Goal: Transaction & Acquisition: Purchase product/service

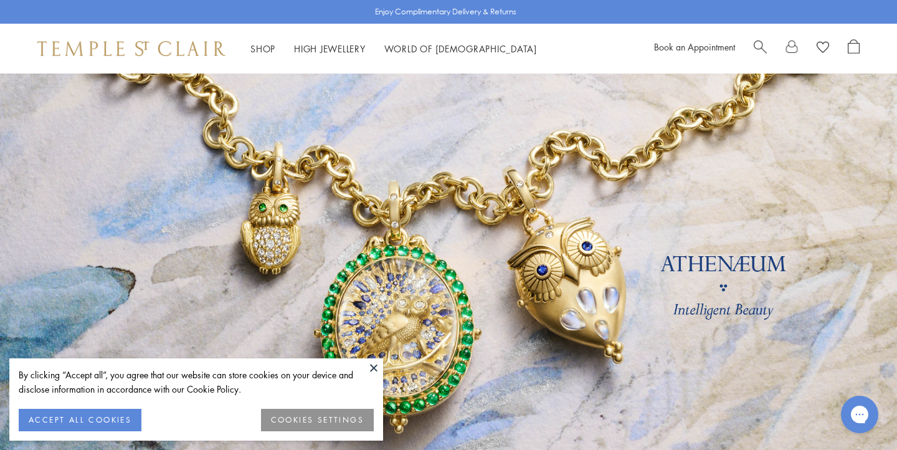
click at [376, 363] on button at bounding box center [373, 367] width 19 height 19
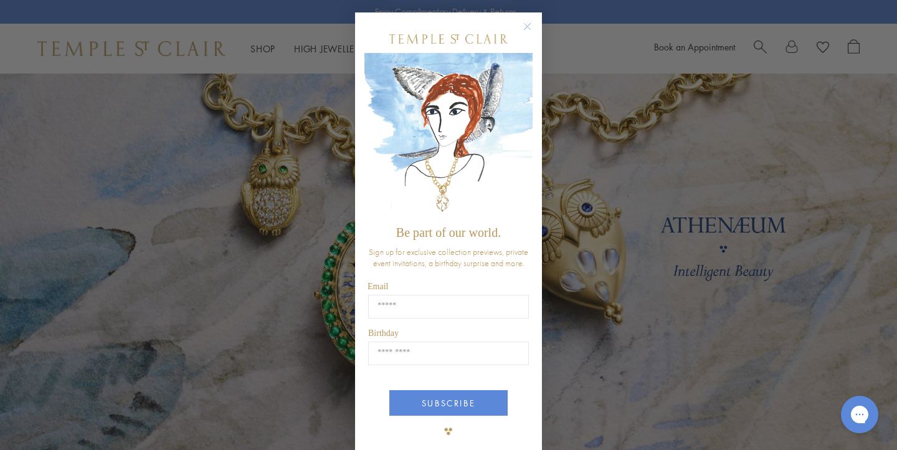
scroll to position [17, 0]
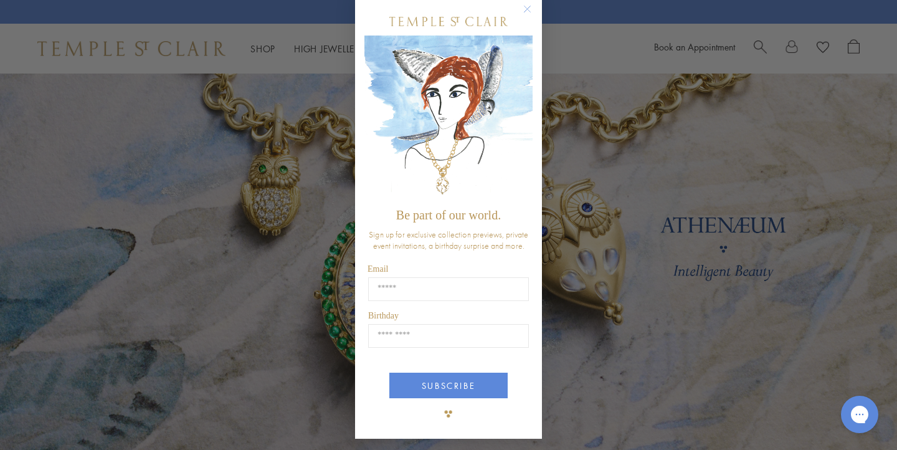
click at [528, 9] on icon "Close dialog" at bounding box center [527, 9] width 6 height 6
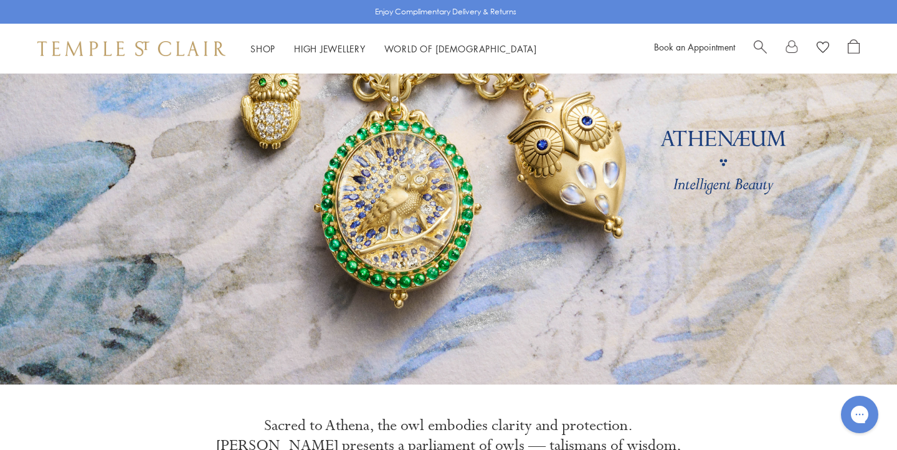
scroll to position [126, 0]
click at [415, 271] on link at bounding box center [448, 166] width 897 height 436
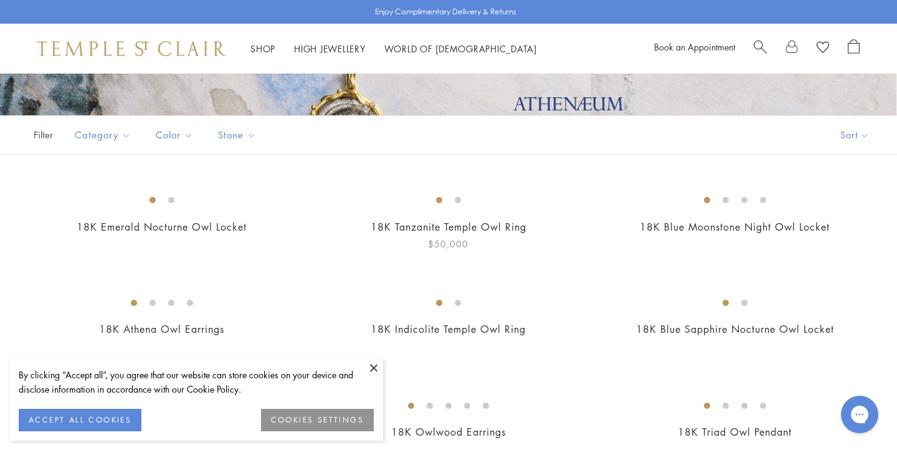
scroll to position [265, 0]
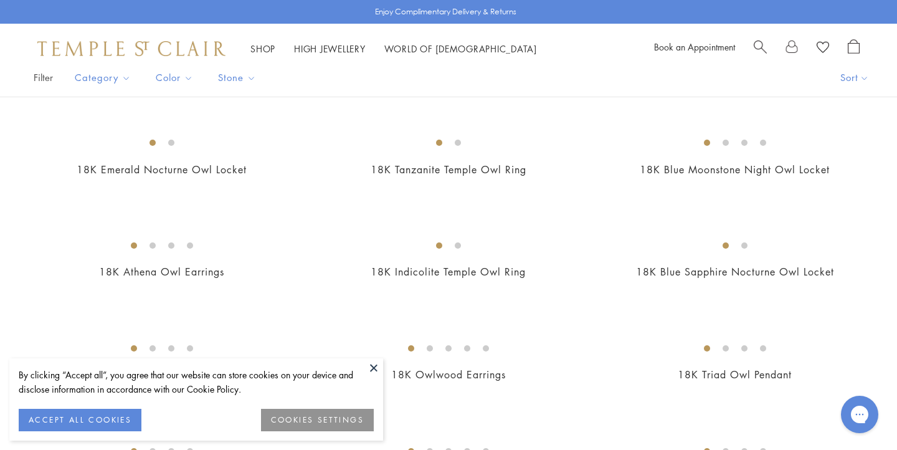
click at [375, 364] on button at bounding box center [373, 367] width 19 height 19
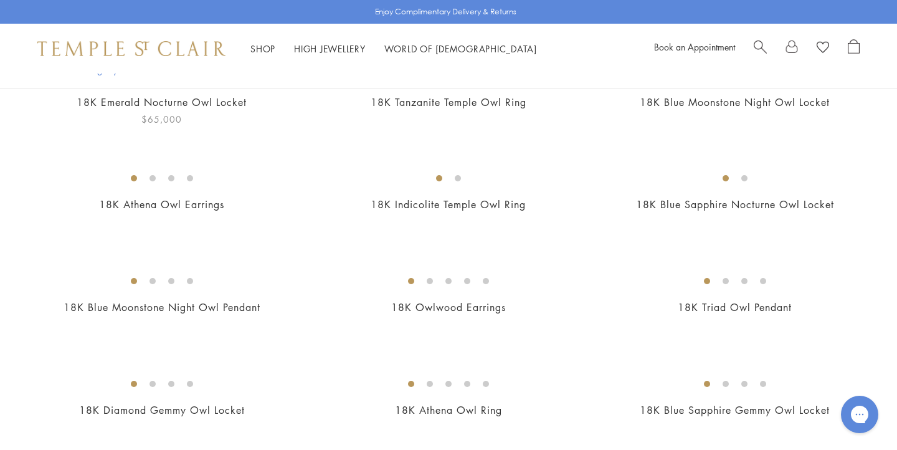
scroll to position [333, 0]
click at [0, 0] on img at bounding box center [0, 0] width 0 height 0
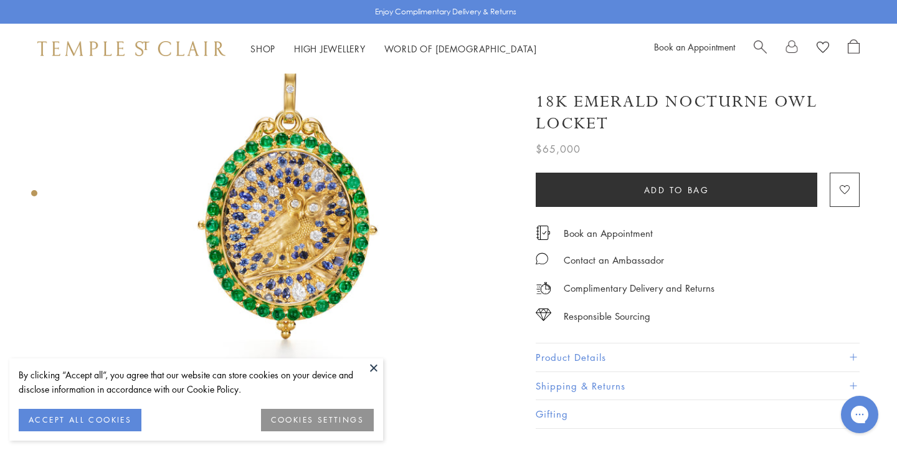
scroll to position [92, 0]
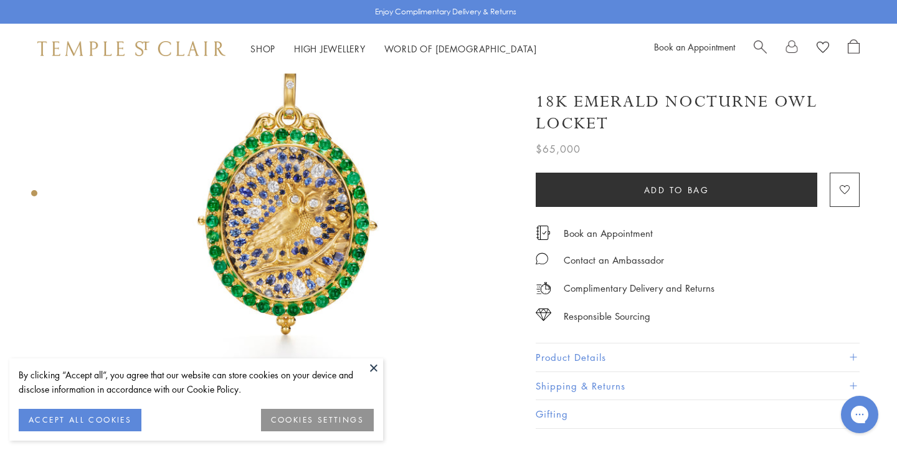
click at [374, 367] on button at bounding box center [373, 367] width 19 height 19
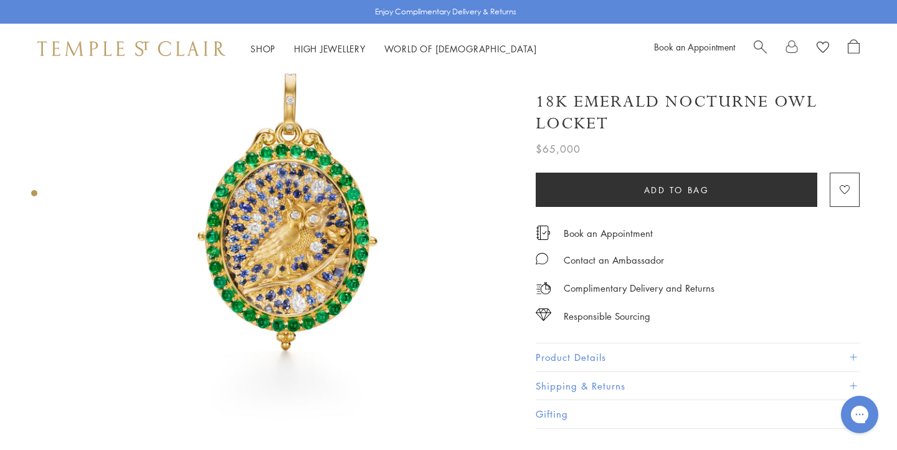
scroll to position [0, 0]
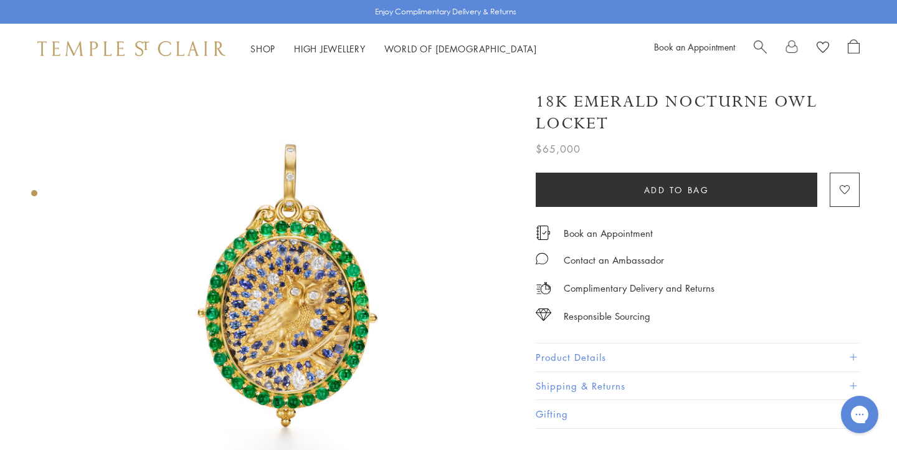
click at [323, 324] on img at bounding box center [289, 301] width 455 height 455
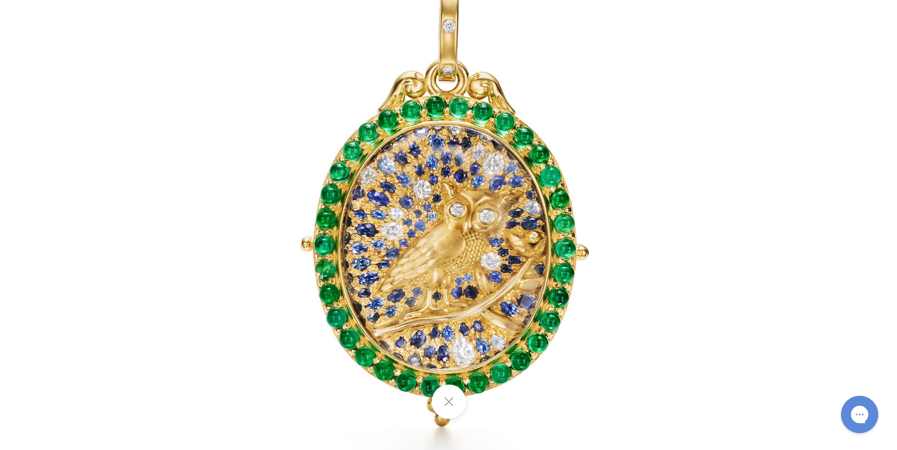
click at [369, 314] on img at bounding box center [448, 224] width 729 height 729
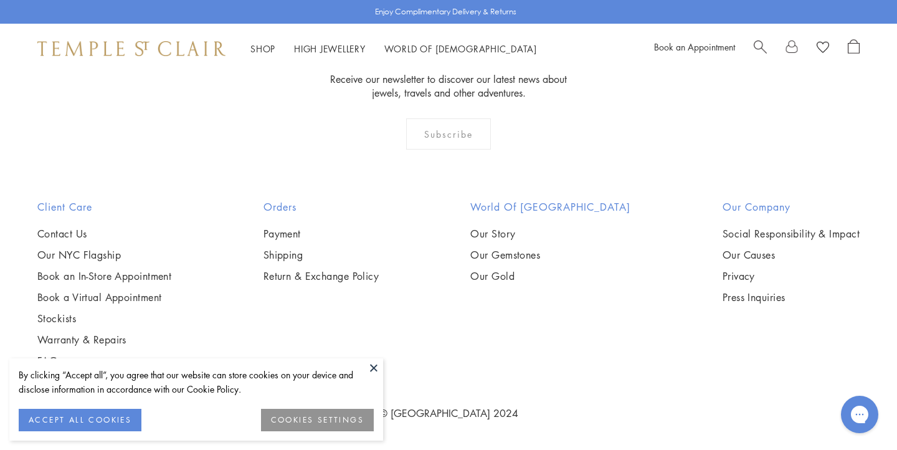
scroll to position [1396, 0]
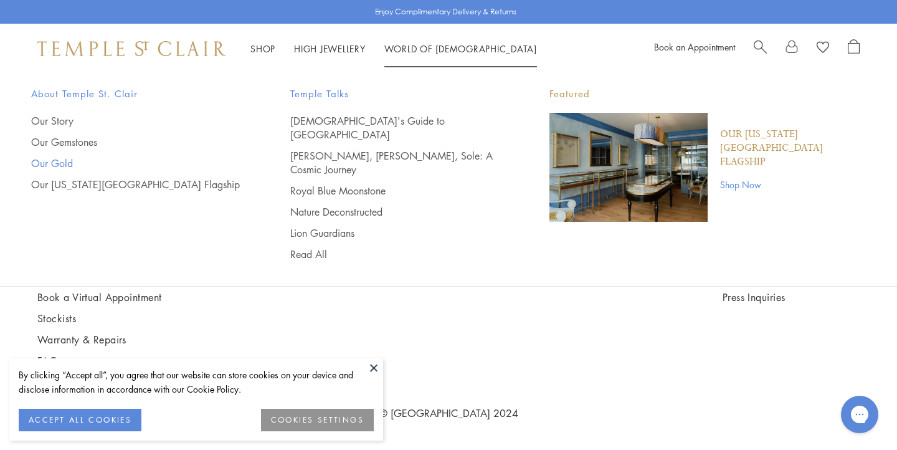
click at [61, 163] on link "Our Gold" at bounding box center [135, 163] width 209 height 14
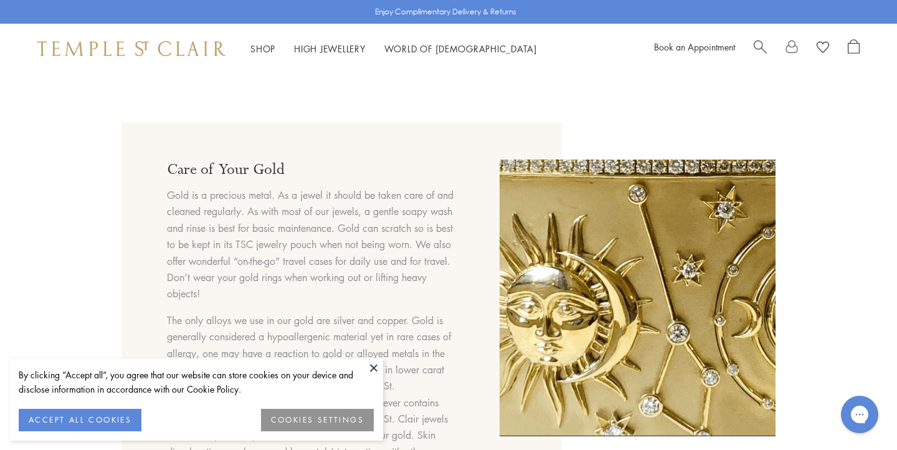
scroll to position [908, 0]
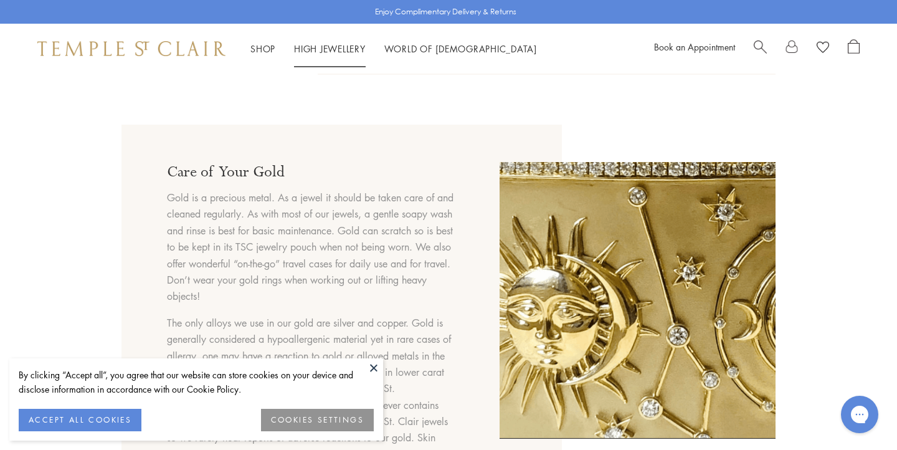
click at [329, 44] on link "High Jewellery High Jewellery" at bounding box center [330, 48] width 72 height 12
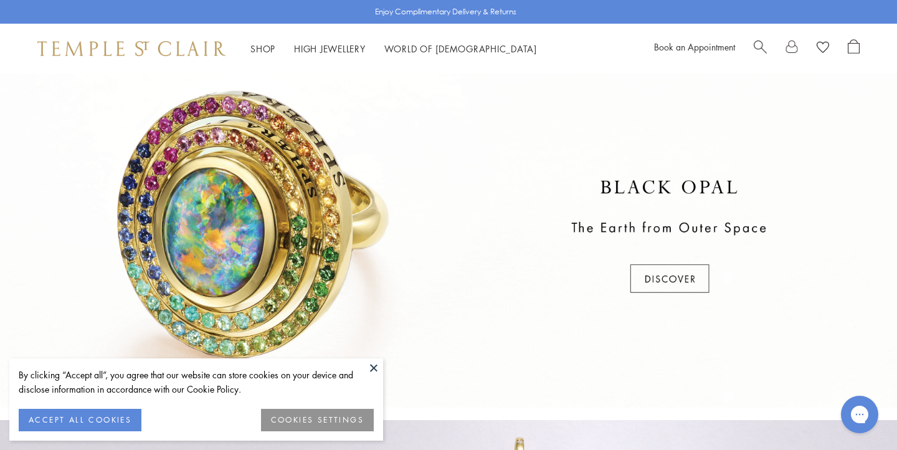
scroll to position [365, 0]
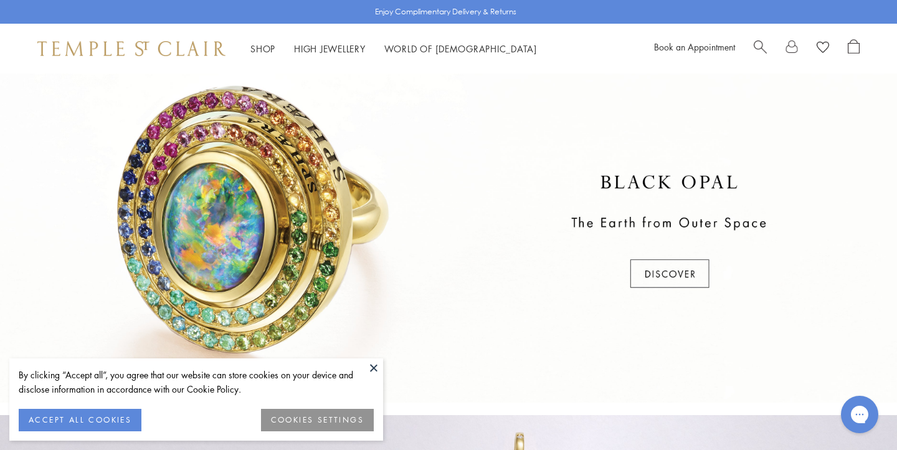
click at [246, 203] on div at bounding box center [448, 232] width 897 height 341
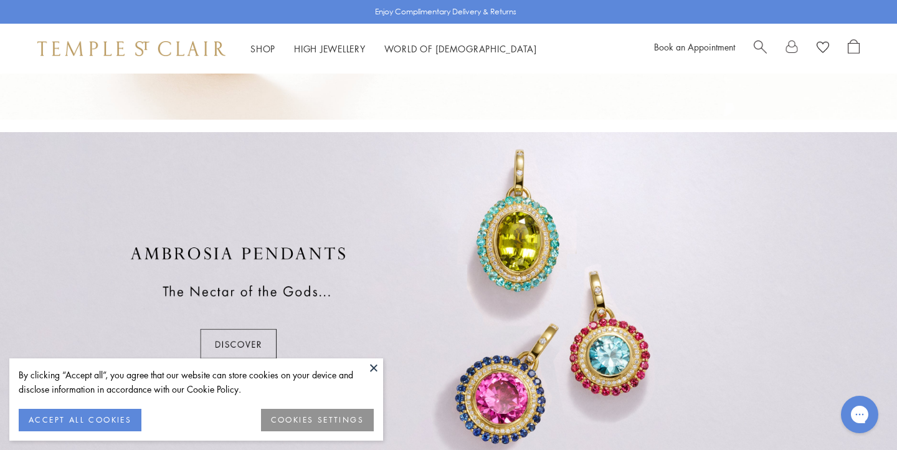
scroll to position [695, 0]
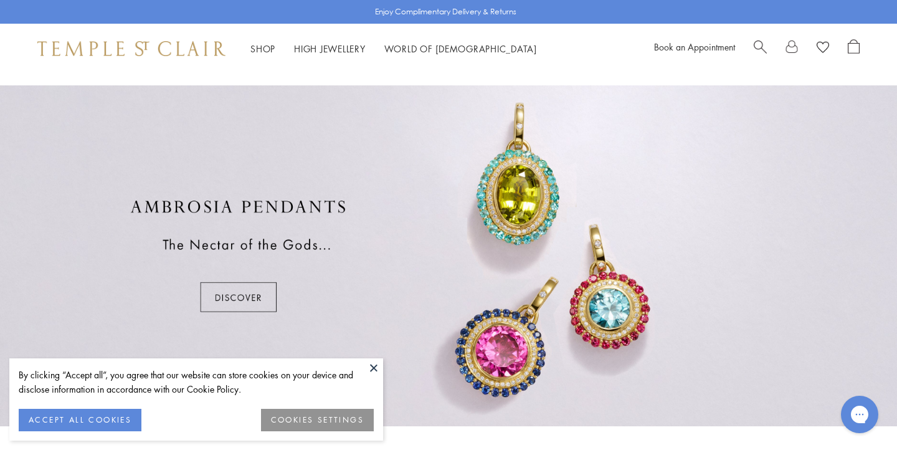
click at [612, 324] on div at bounding box center [448, 255] width 897 height 341
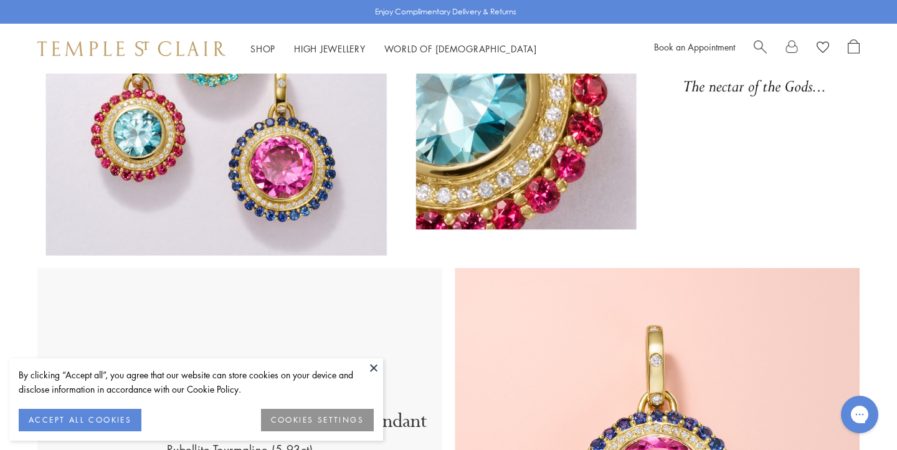
scroll to position [163, 0]
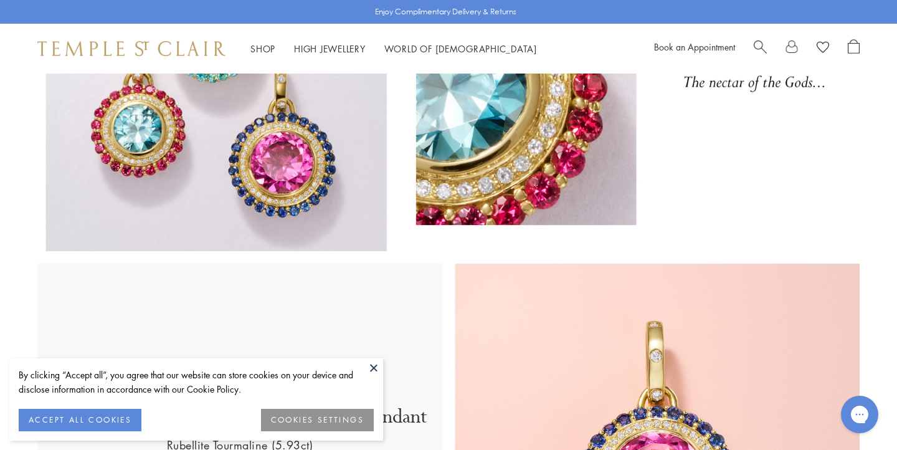
click at [373, 368] on button at bounding box center [373, 367] width 19 height 19
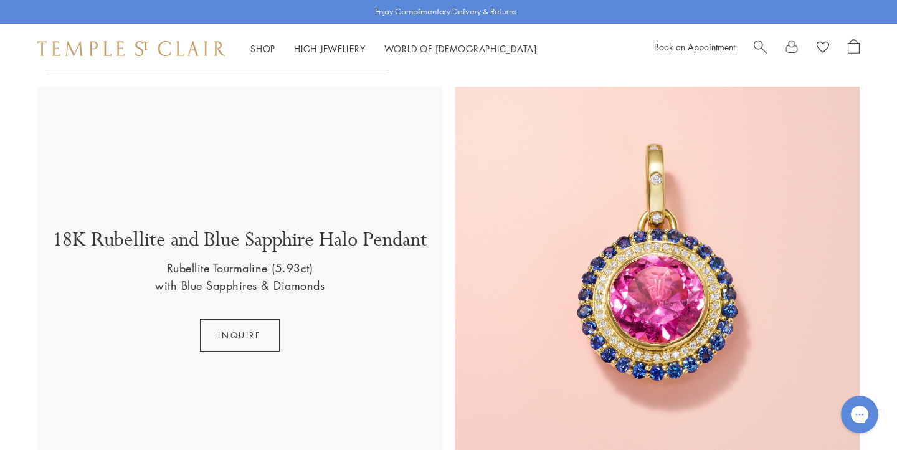
scroll to position [346, 0]
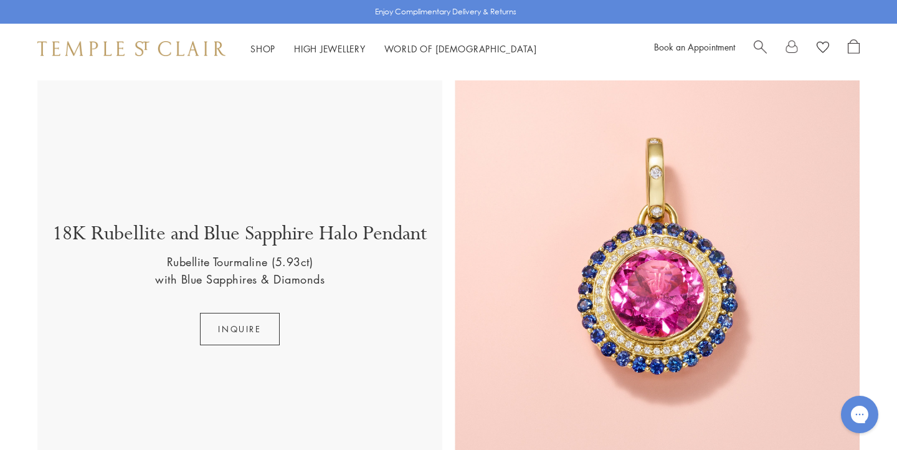
click at [643, 321] on img at bounding box center [657, 282] width 405 height 405
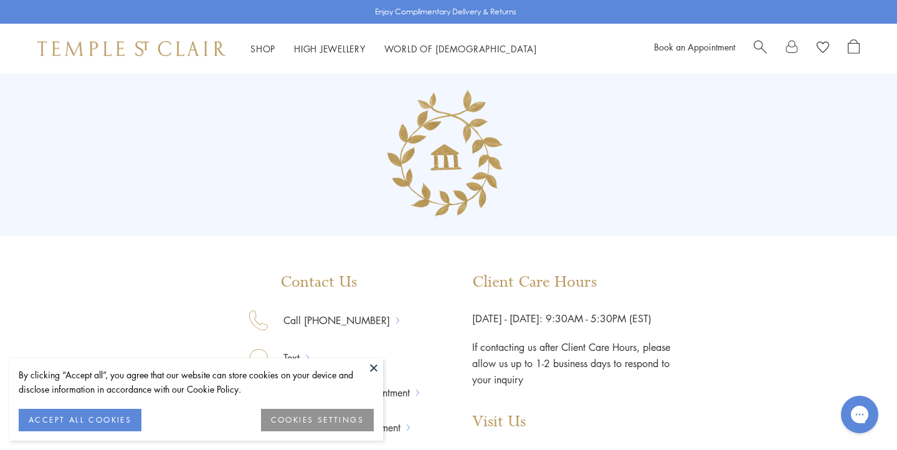
click at [371, 367] on button at bounding box center [373, 367] width 19 height 19
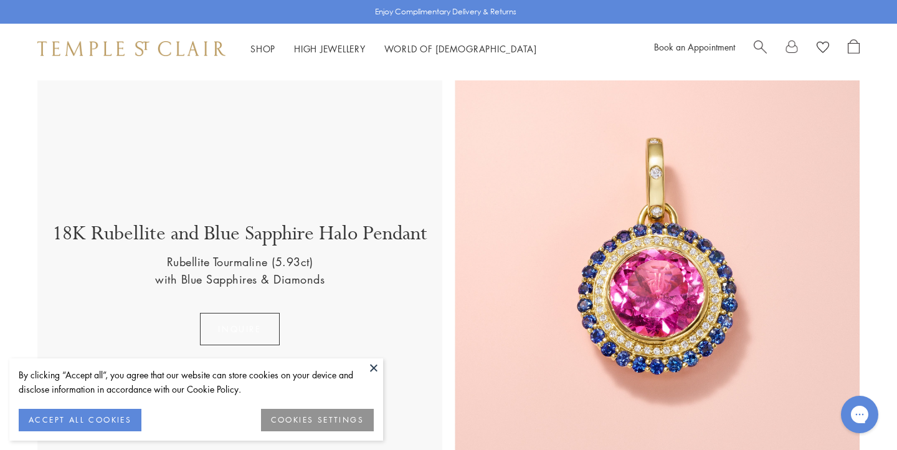
click at [252, 319] on button "inquire" at bounding box center [239, 329] width 79 height 32
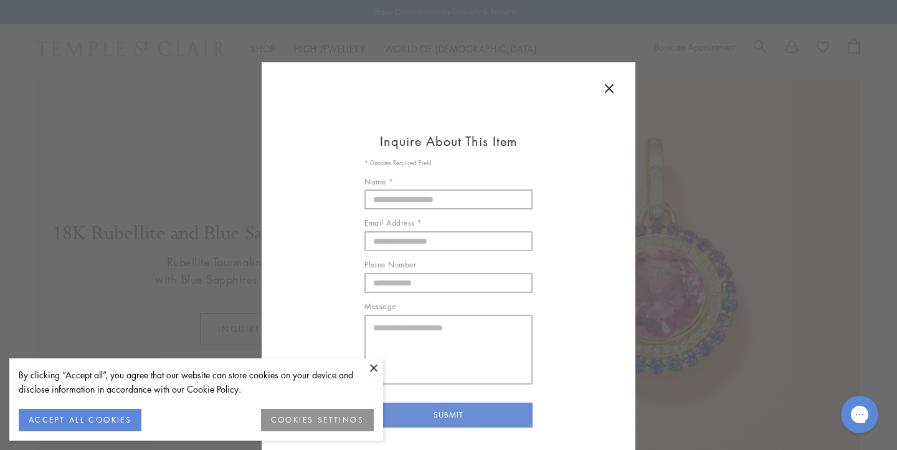
click at [610, 88] on icon at bounding box center [609, 88] width 15 height 15
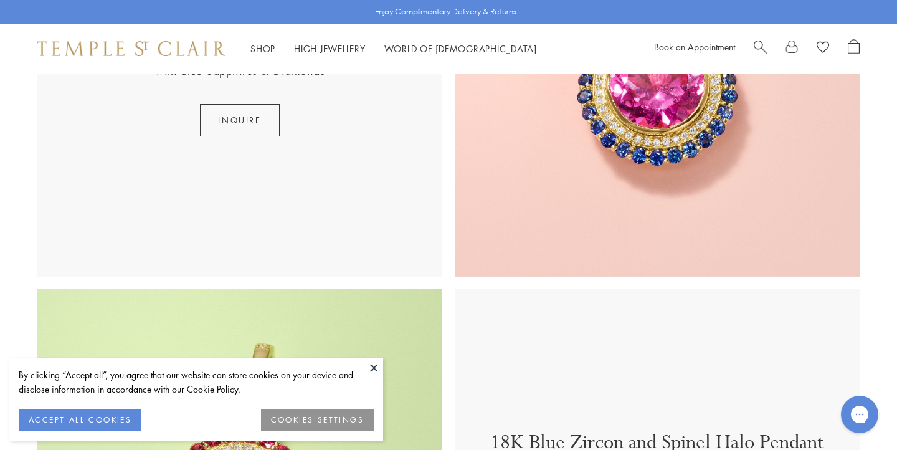
scroll to position [568, 0]
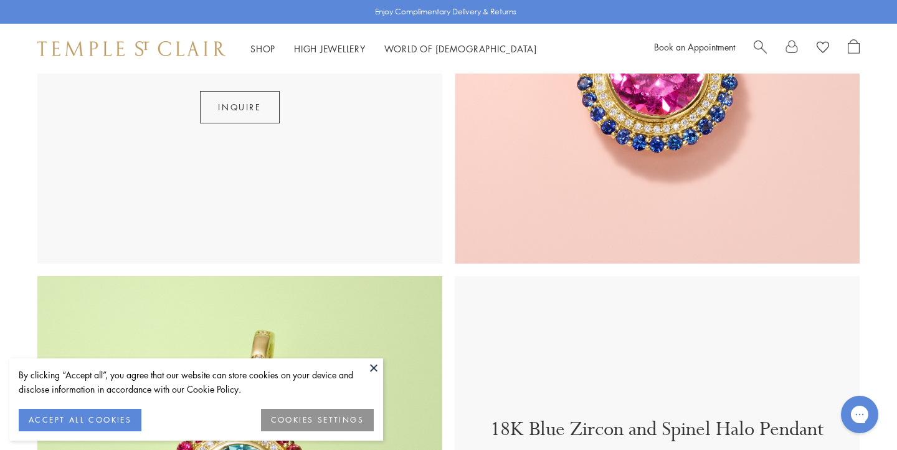
click at [373, 365] on button at bounding box center [373, 367] width 19 height 19
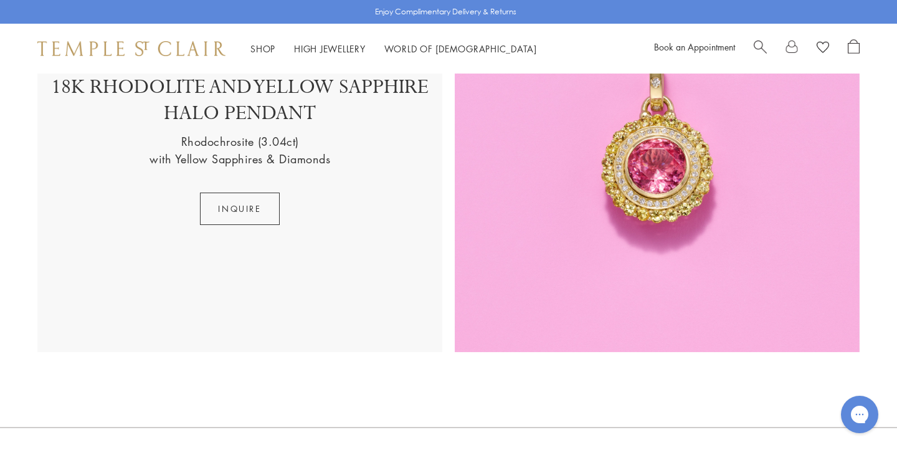
scroll to position [2152, 0]
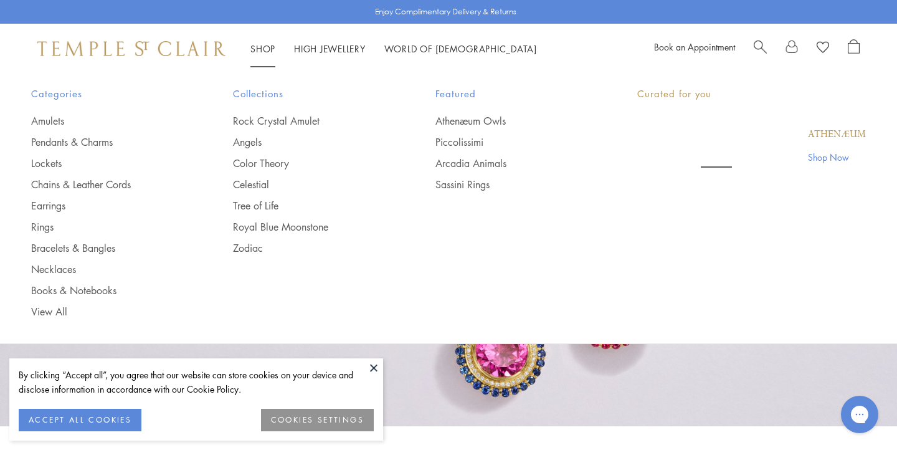
click at [268, 43] on li "Shop Shop Categories Amulets Pendants & Charms Lockets Chains & Leather Cords E…" at bounding box center [262, 49] width 25 height 16
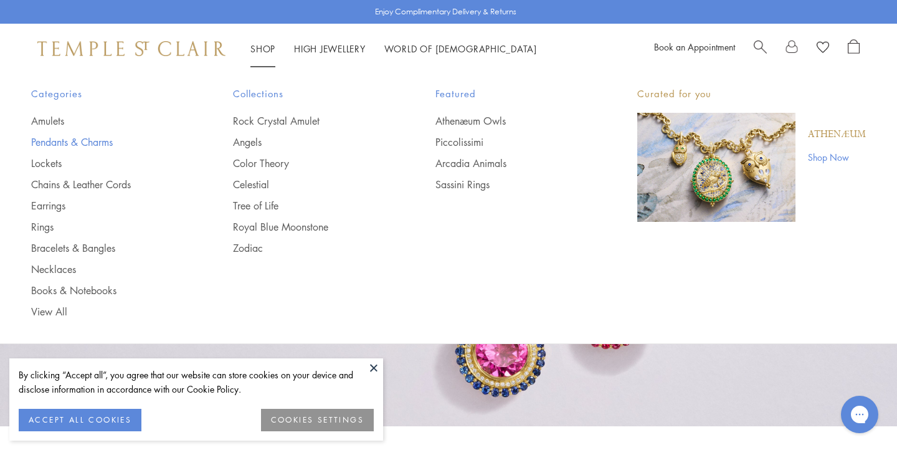
click at [86, 137] on link "Pendants & Charms" at bounding box center [107, 142] width 152 height 14
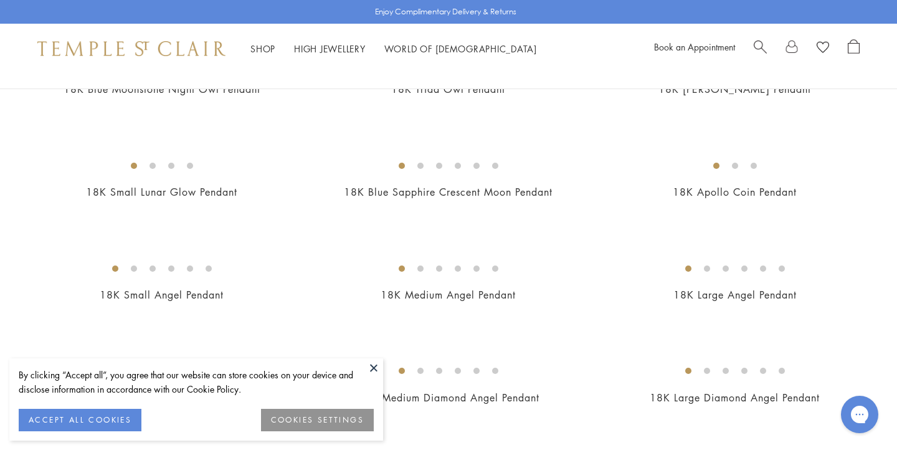
scroll to position [442, 0]
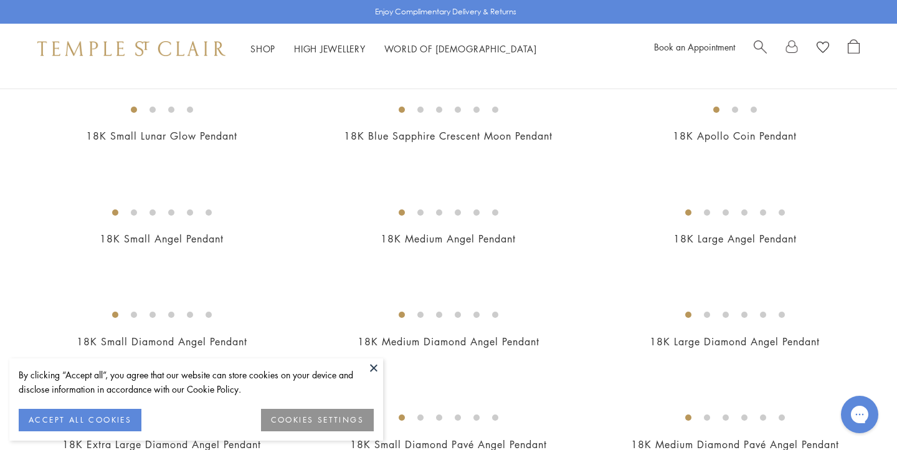
click at [373, 367] on button at bounding box center [373, 367] width 19 height 19
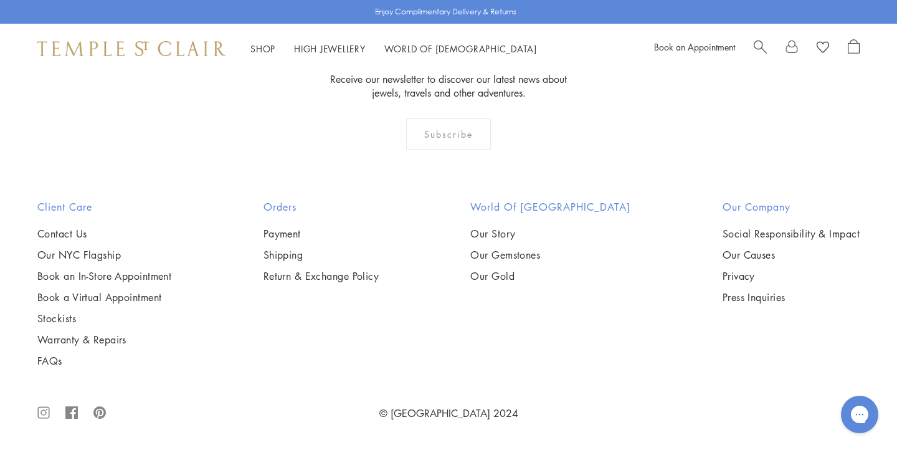
scroll to position [4630, 0]
click at [0, 0] on img at bounding box center [0, 0] width 0 height 0
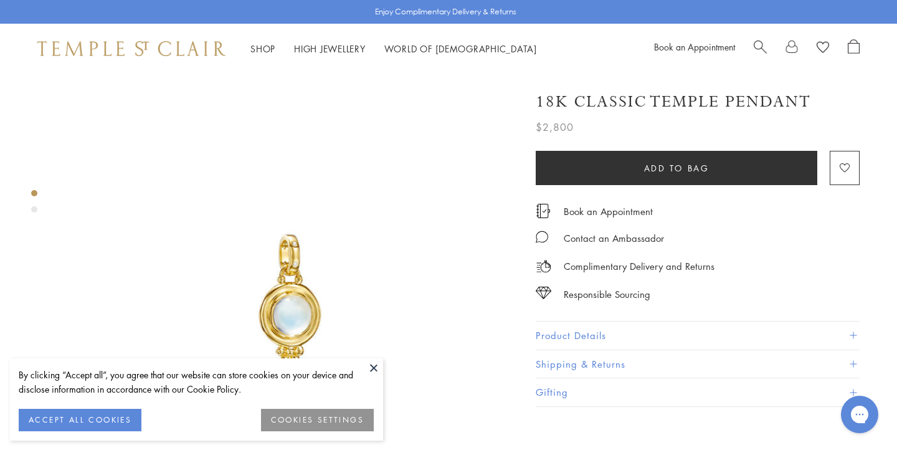
click at [372, 364] on button at bounding box center [373, 367] width 19 height 19
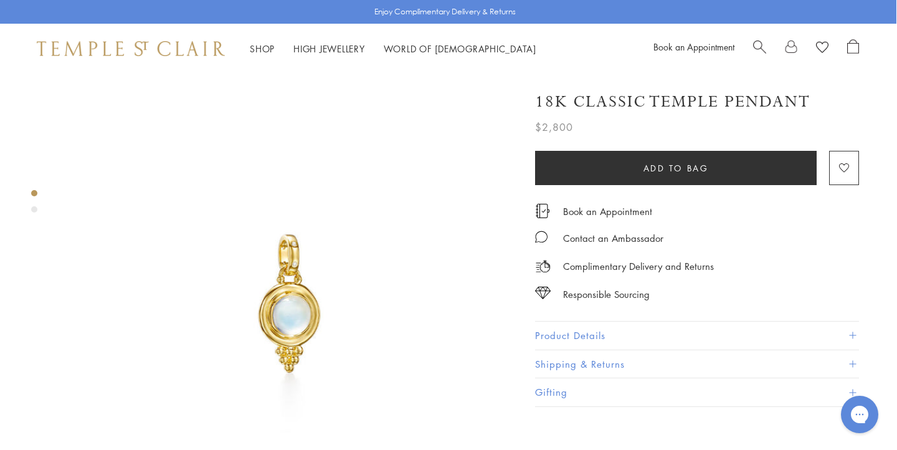
scroll to position [0, 2]
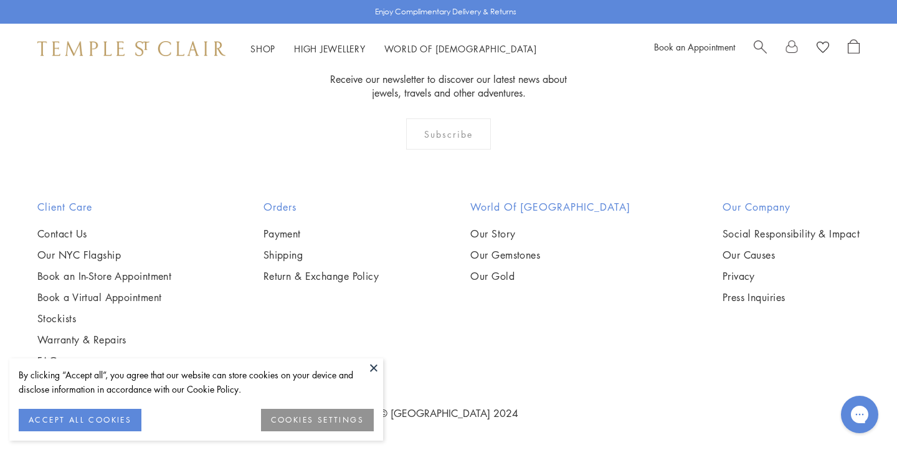
scroll to position [4963, 0]
click at [0, 0] on img at bounding box center [0, 0] width 0 height 0
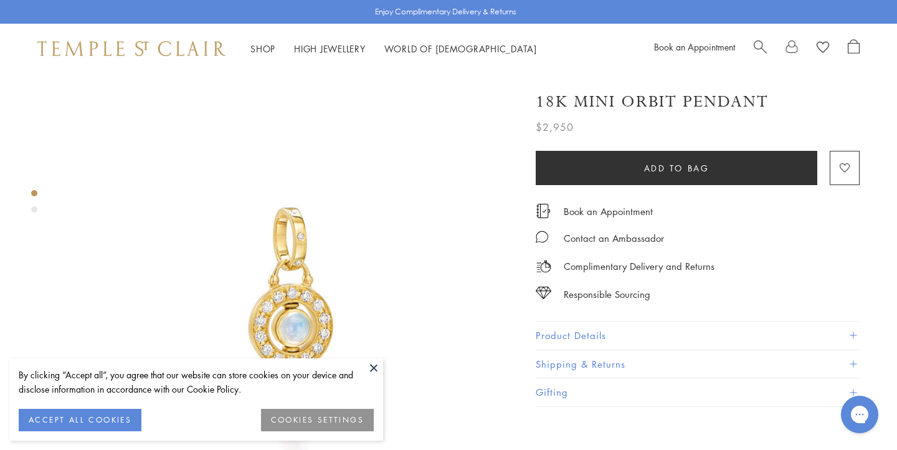
click at [375, 368] on button at bounding box center [373, 367] width 19 height 19
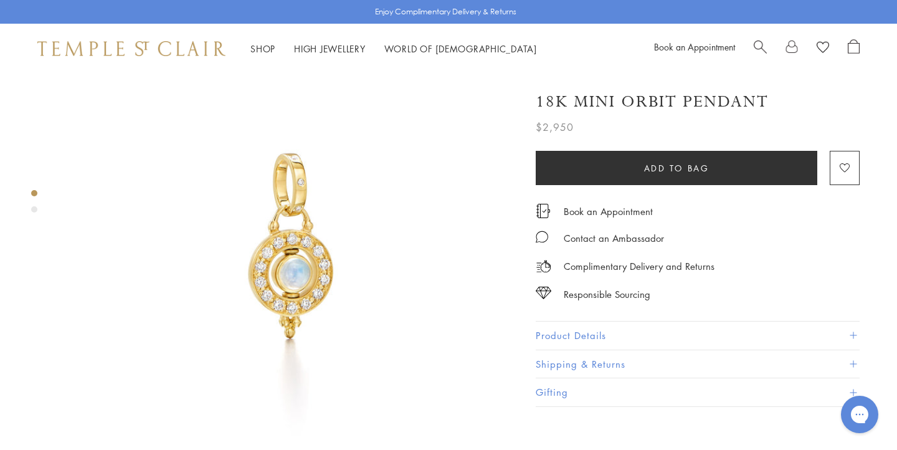
scroll to position [40, 0]
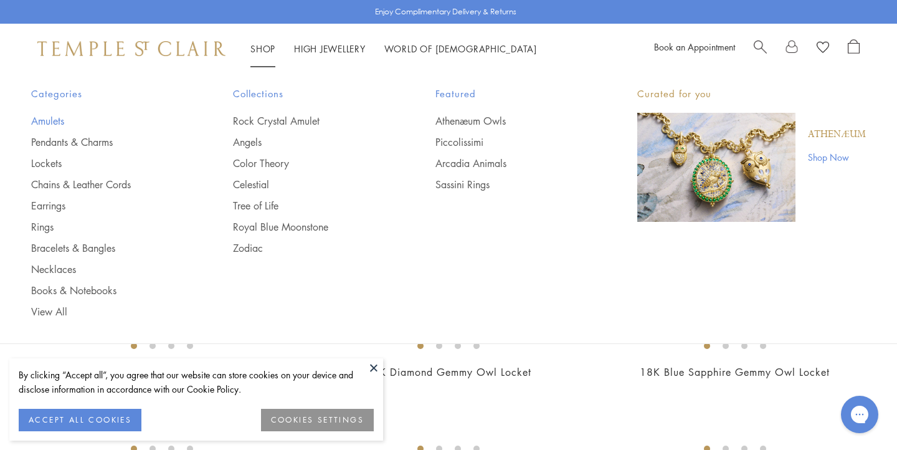
click at [57, 116] on link "Amulets" at bounding box center [107, 121] width 152 height 14
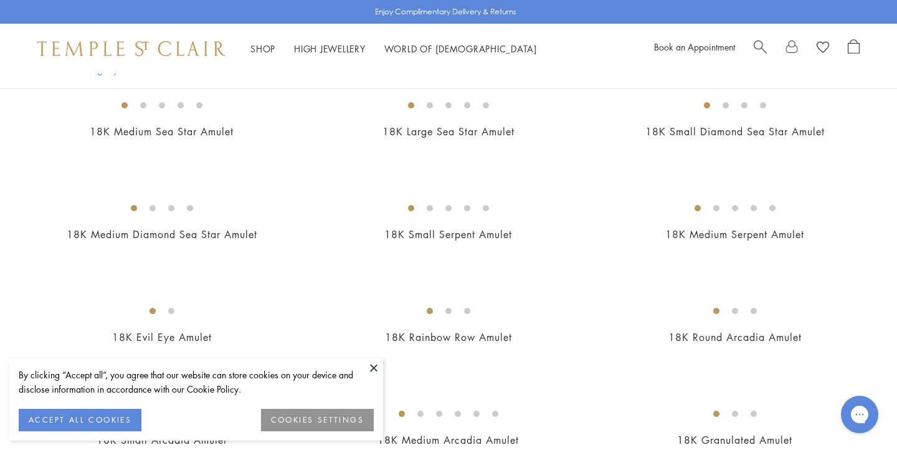
scroll to position [1887, 0]
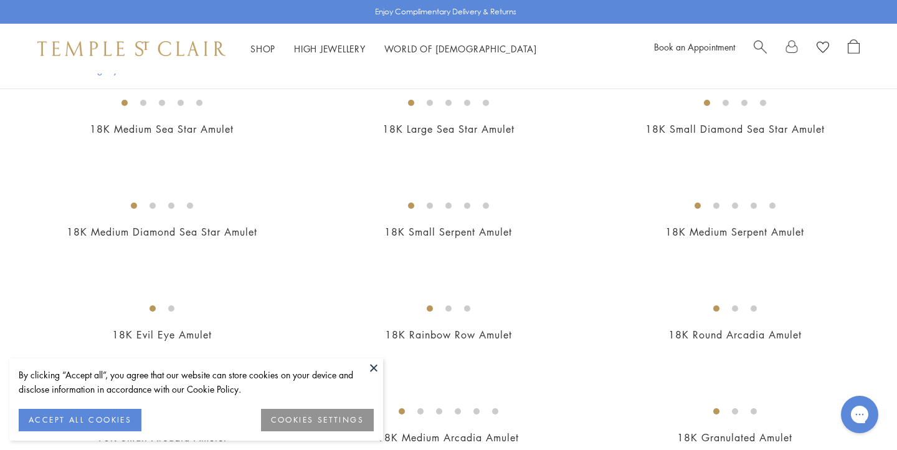
click at [0, 0] on img at bounding box center [0, 0] width 0 height 0
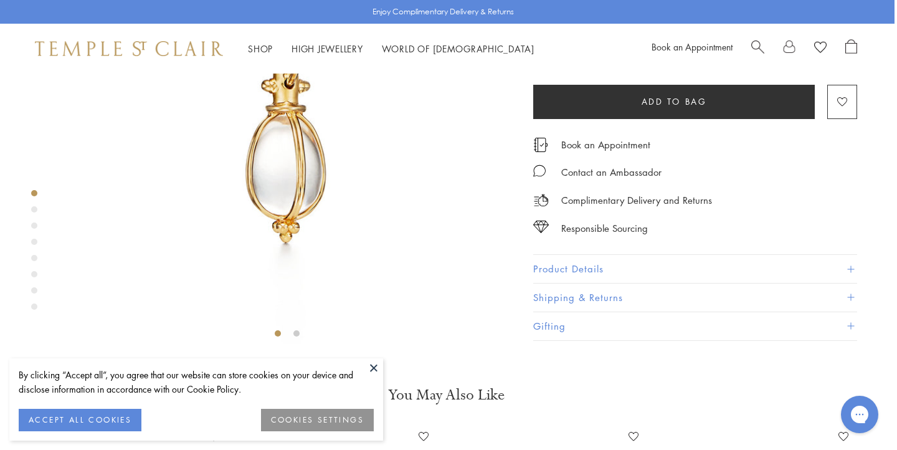
scroll to position [0, 2]
